Goal: Information Seeking & Learning: Learn about a topic

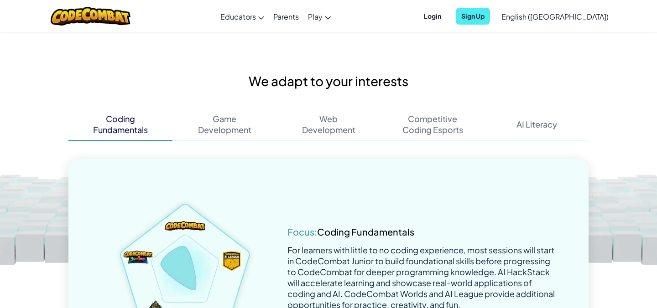
scroll to position [1373, 0]
click at [235, 129] on div "Development" at bounding box center [224, 130] width 53 height 11
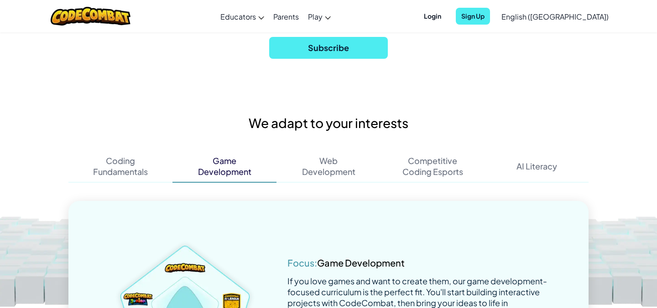
scroll to position [1325, 0]
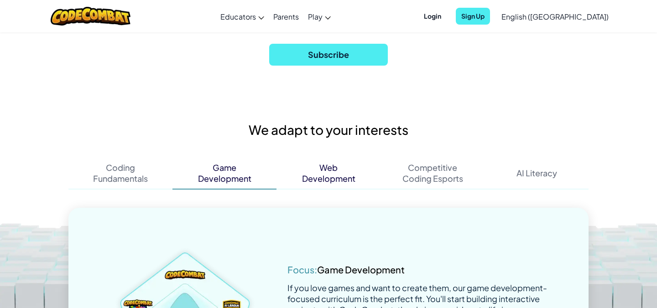
click at [339, 165] on div "Web Development" at bounding box center [328, 173] width 104 height 32
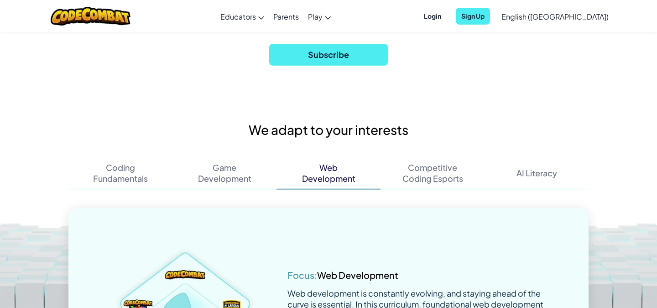
scroll to position [1435, 0]
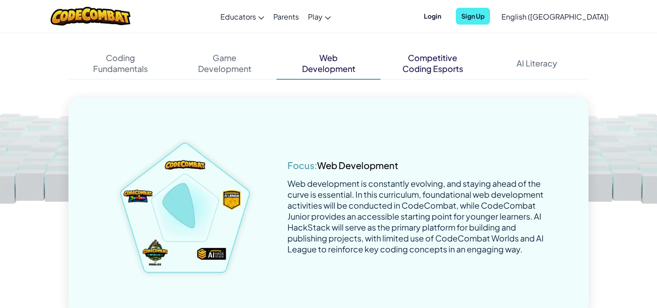
click at [399, 73] on div "Competitive Coding Esports" at bounding box center [432, 63] width 104 height 32
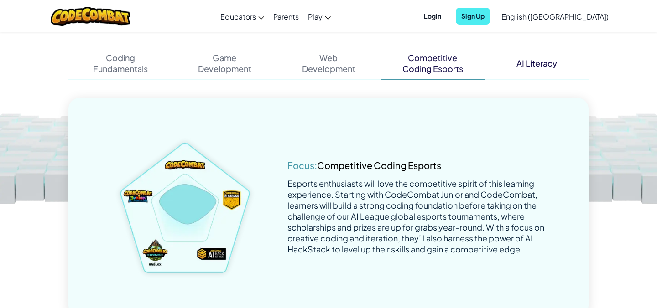
click at [530, 58] on div "AI Literacy" at bounding box center [536, 63] width 41 height 11
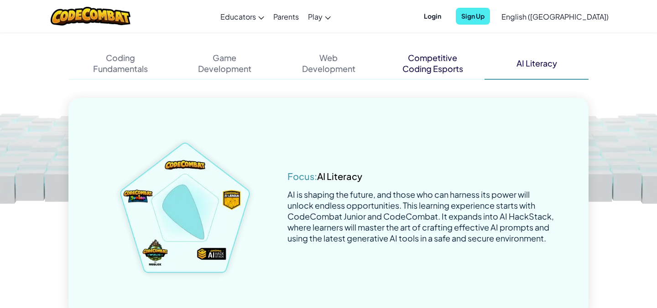
click at [438, 56] on div "Competitive" at bounding box center [432, 57] width 49 height 11
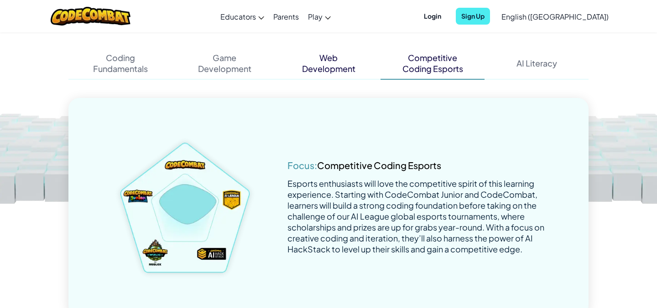
click at [319, 77] on div "Web Development" at bounding box center [328, 63] width 104 height 32
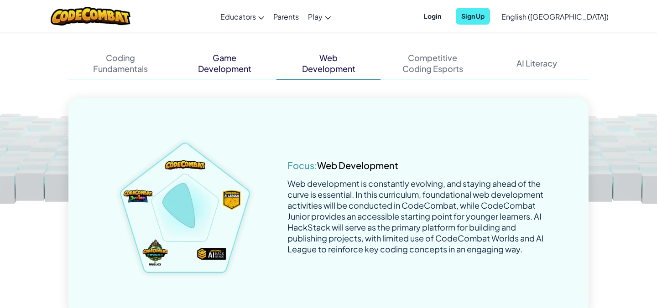
click at [251, 71] on div "Game Development" at bounding box center [224, 63] width 104 height 32
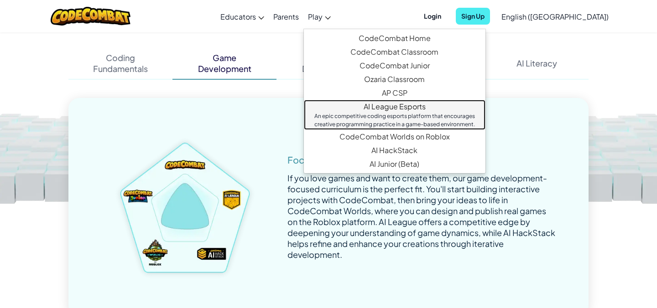
click at [444, 108] on link "AI League Esports An epic competitive coding esports platform that encourages c…" at bounding box center [395, 115] width 182 height 30
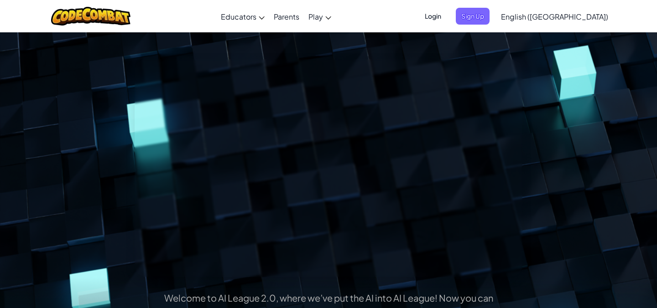
scroll to position [42, 0]
click at [526, 241] on div "Welcome to AI League 2.0, where we’ve put the AI into AI League! Now you can ch…" at bounding box center [329, 224] width 534 height 329
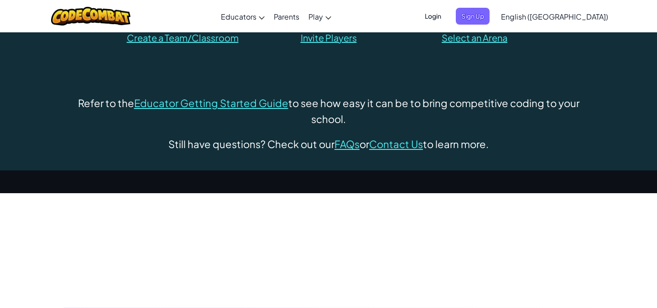
scroll to position [4012, 0]
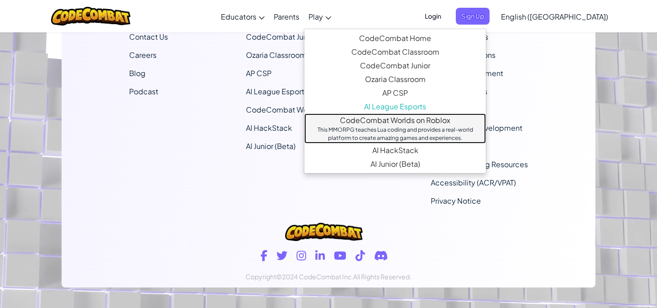
click at [435, 118] on link "CodeCombat Worlds on Roblox This MMORPG teaches Lua coding and provides a real-…" at bounding box center [395, 129] width 182 height 30
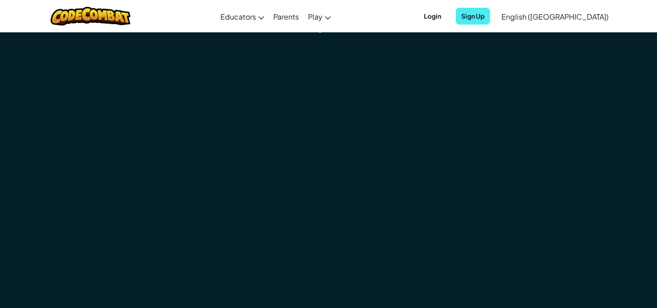
scroll to position [2017, 0]
